Goal: Task Accomplishment & Management: Manage account settings

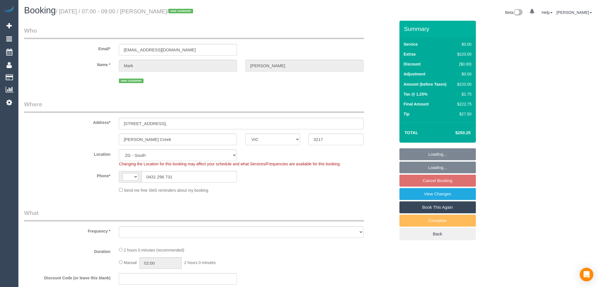
select select "VIC"
select select "string:AU"
select select "string:stripe-pm_1S3TzI2GScqysDRVJ5ElNPQT"
select select "number:28"
select select "number:14"
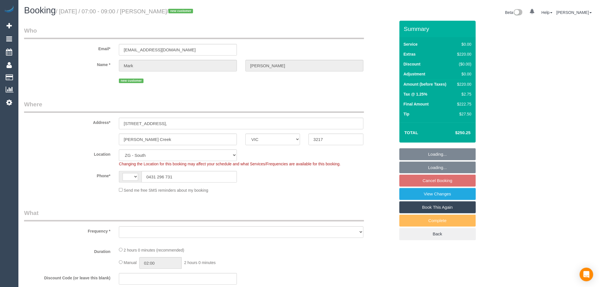
select select "number:19"
select select "object:789"
select select "spot1"
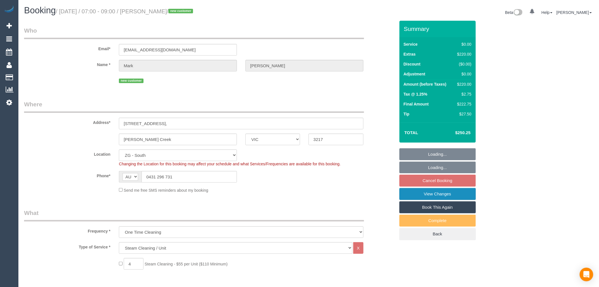
click at [449, 196] on link "View Changes" at bounding box center [438, 194] width 76 height 12
